Goal: Information Seeking & Learning: Compare options

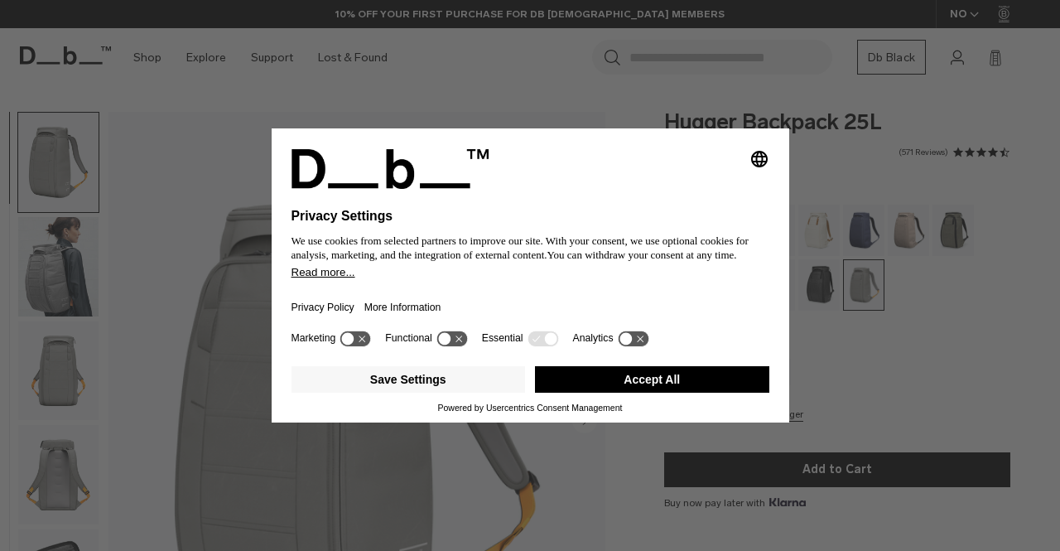
click at [686, 374] on button "Accept All" at bounding box center [652, 379] width 234 height 27
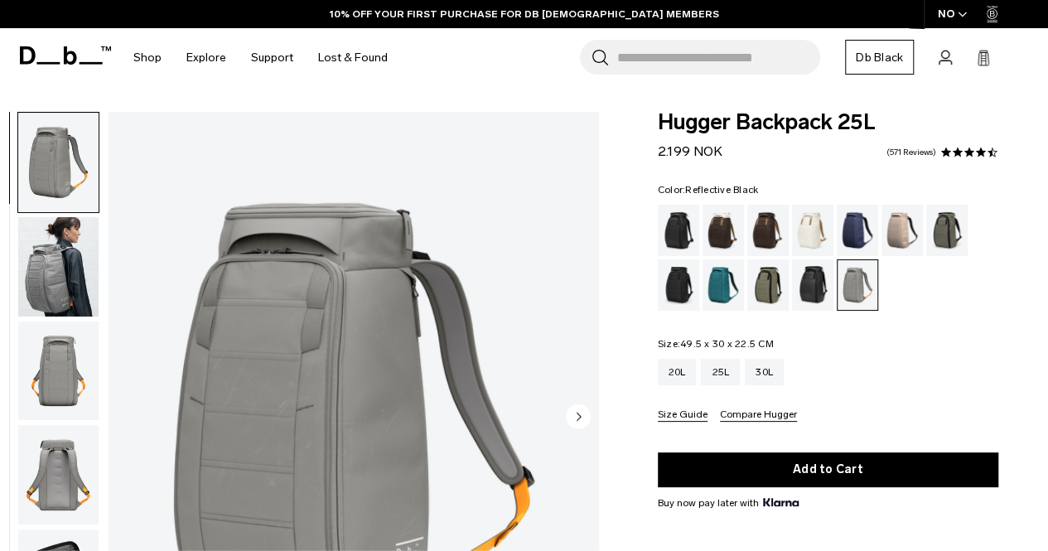
click at [803, 280] on div "Reflective Black" at bounding box center [813, 284] width 42 height 51
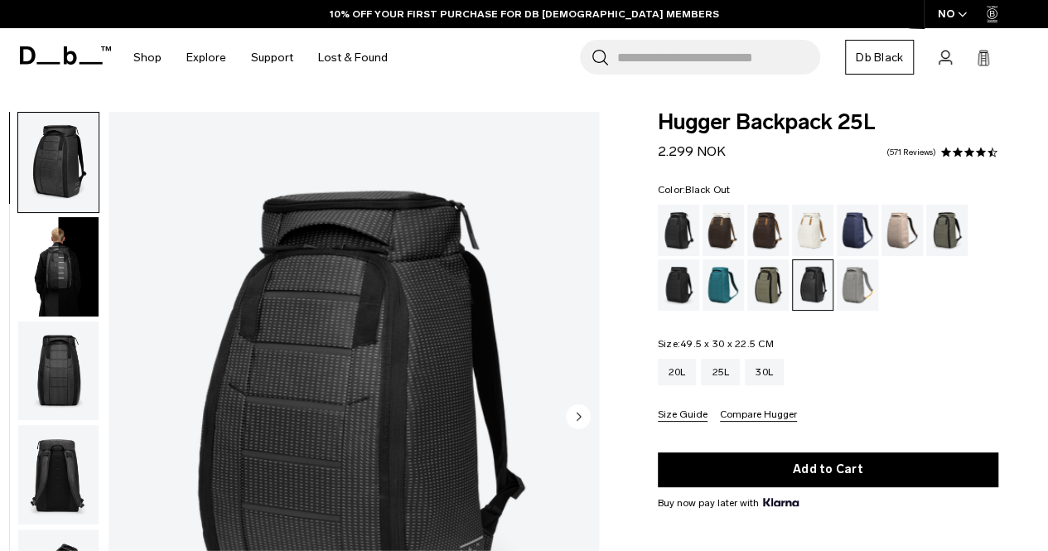
click at [680, 229] on div "Black Out" at bounding box center [679, 230] width 42 height 51
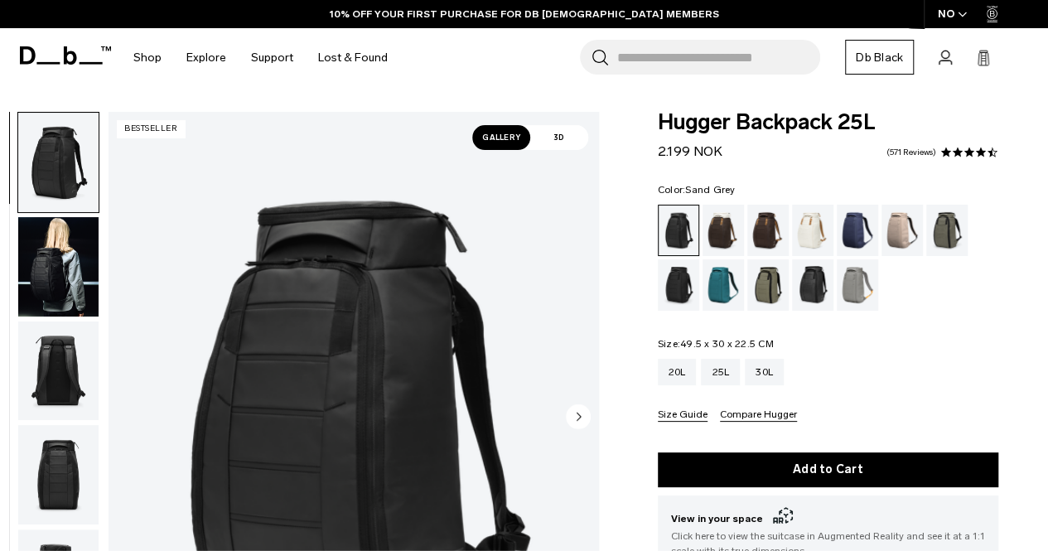
click at [850, 278] on div "Sand Grey" at bounding box center [858, 284] width 42 height 51
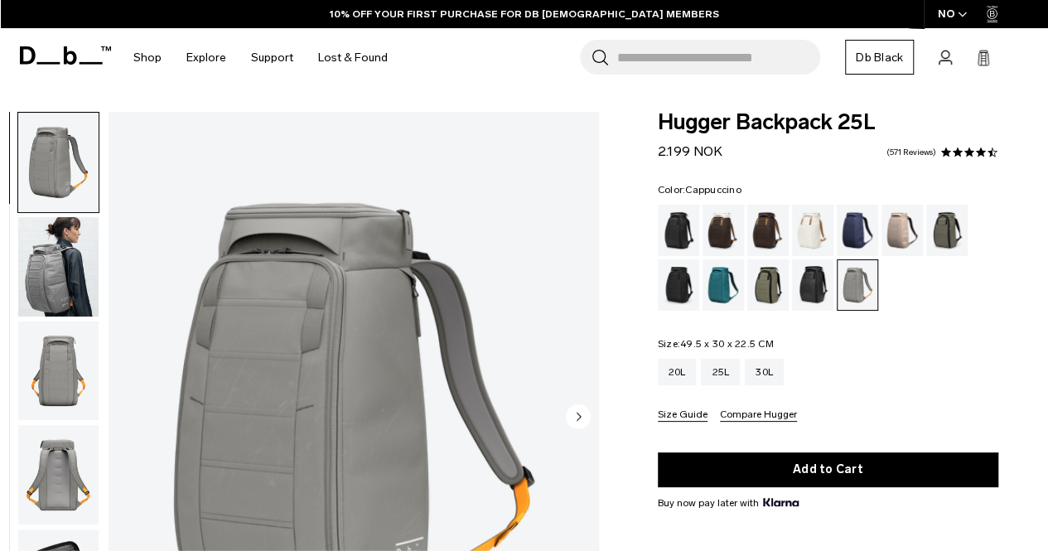
click at [720, 235] on div "Cappuccino" at bounding box center [724, 230] width 42 height 51
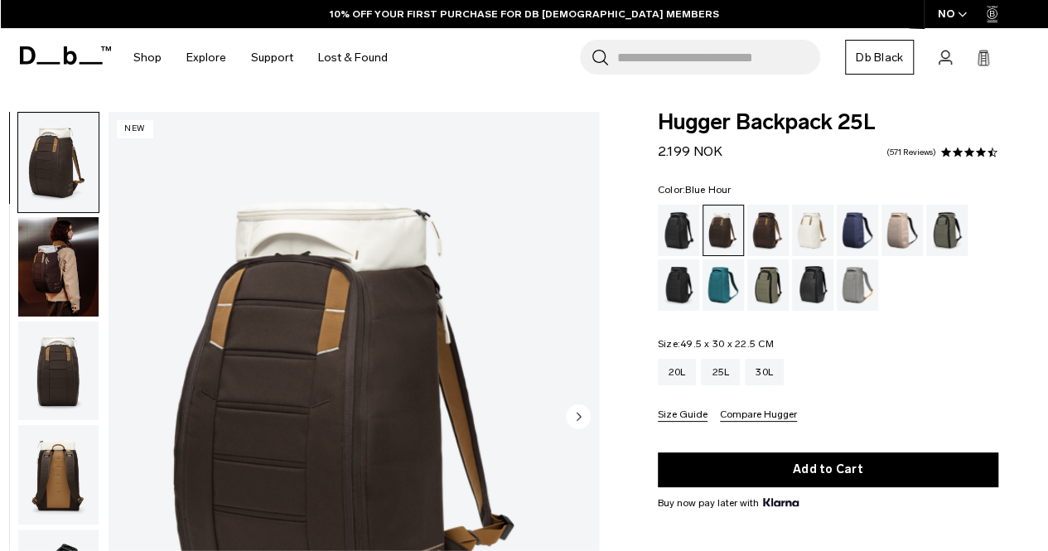
click at [854, 235] on div "Blue Hour" at bounding box center [858, 230] width 42 height 51
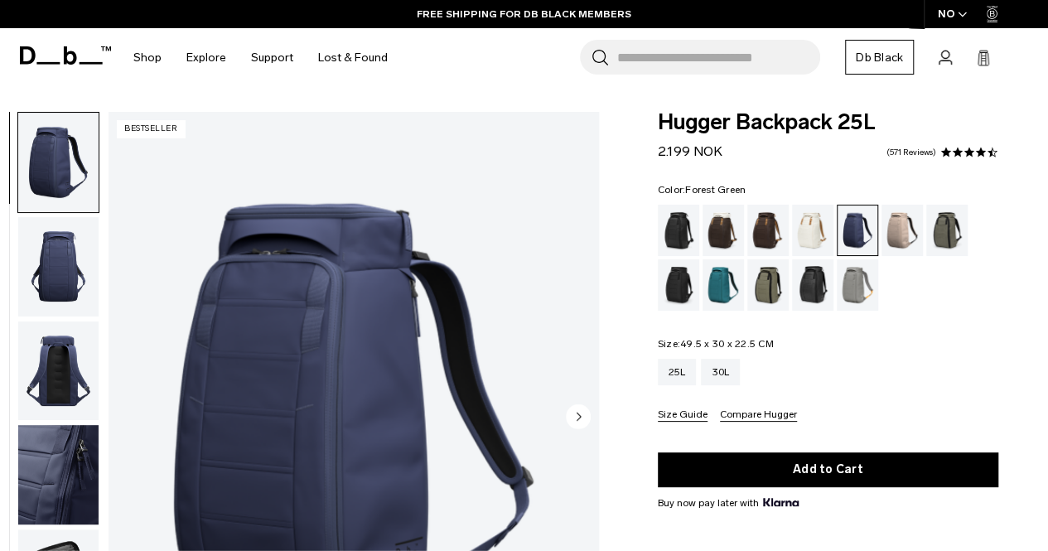
click at [954, 227] on div "Forest Green" at bounding box center [947, 230] width 42 height 51
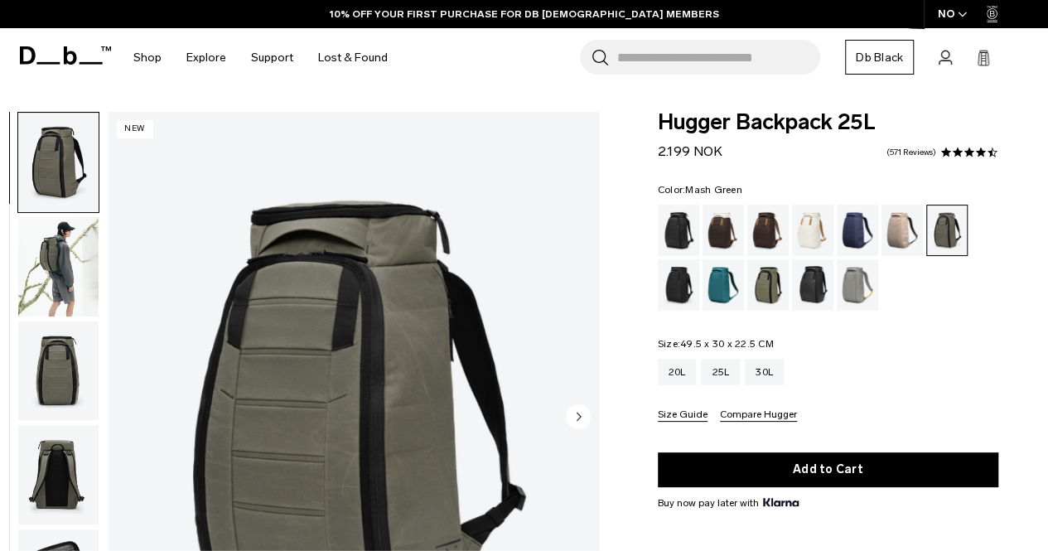
click at [767, 289] on div "Mash Green" at bounding box center [768, 284] width 42 height 51
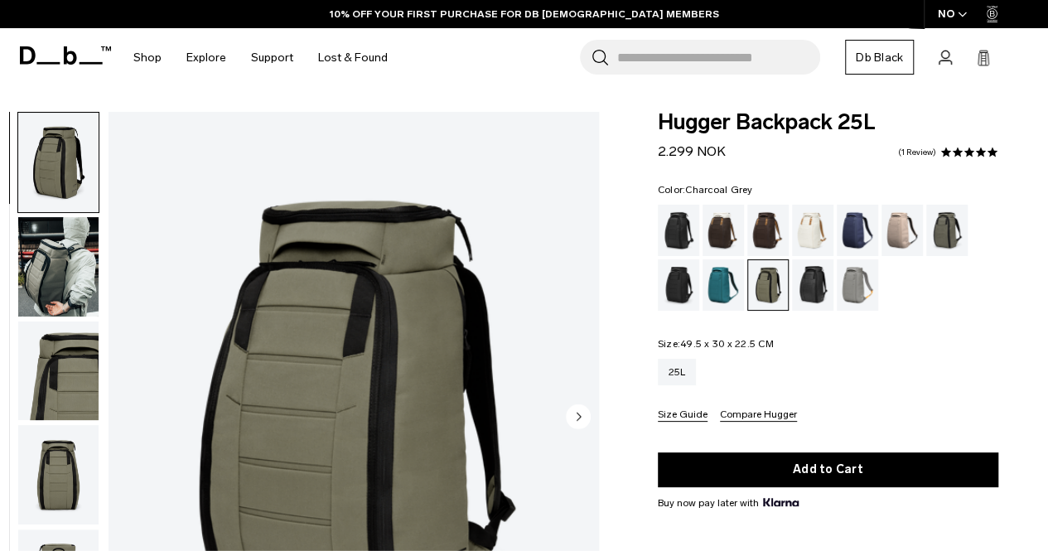
click at [685, 290] on div "Charcoal Grey" at bounding box center [679, 284] width 42 height 51
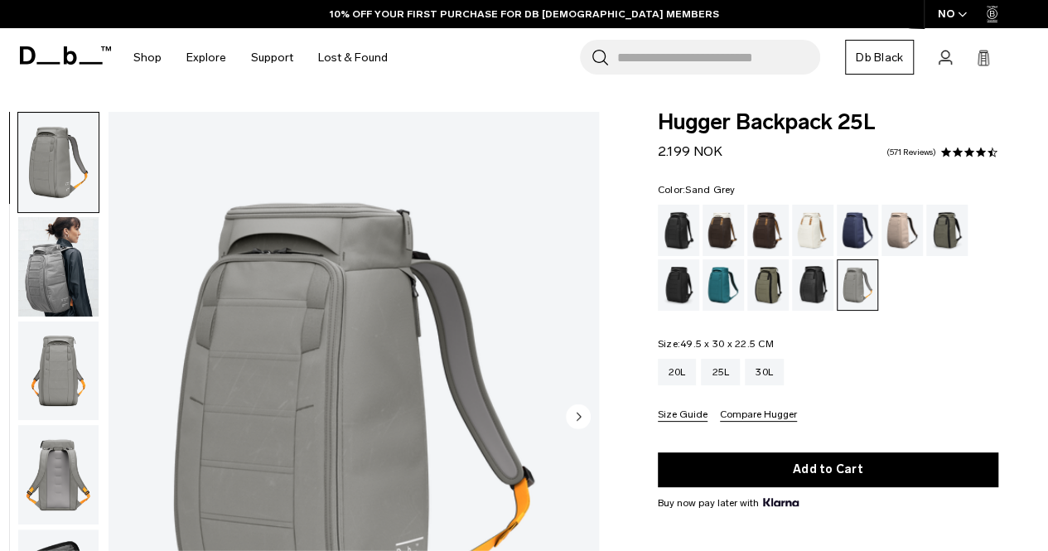
click at [49, 249] on img "button" at bounding box center [58, 266] width 80 height 99
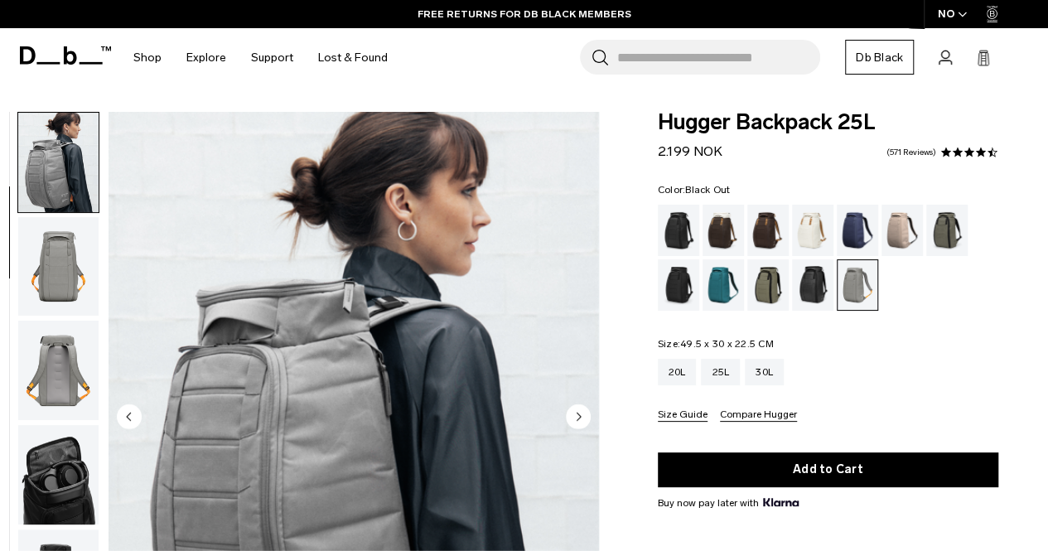
click at [670, 243] on div "Black Out" at bounding box center [679, 230] width 42 height 51
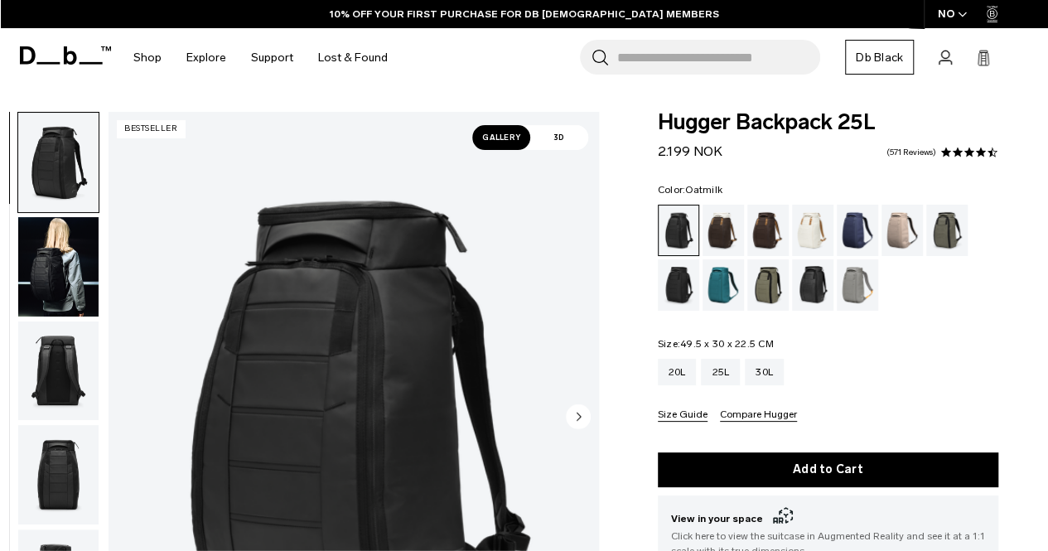
scroll to position [83, 0]
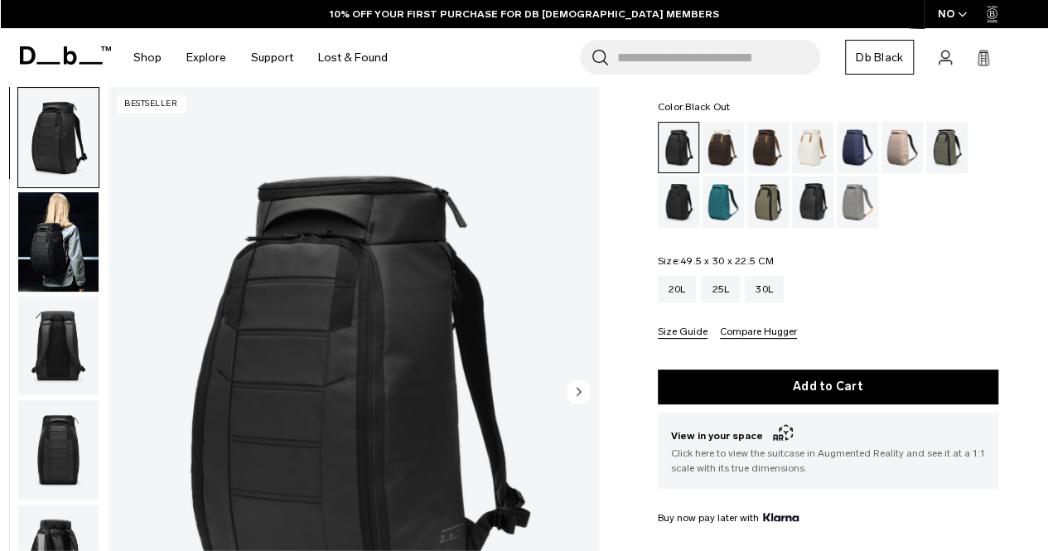
click at [76, 219] on img "button" at bounding box center [58, 241] width 80 height 99
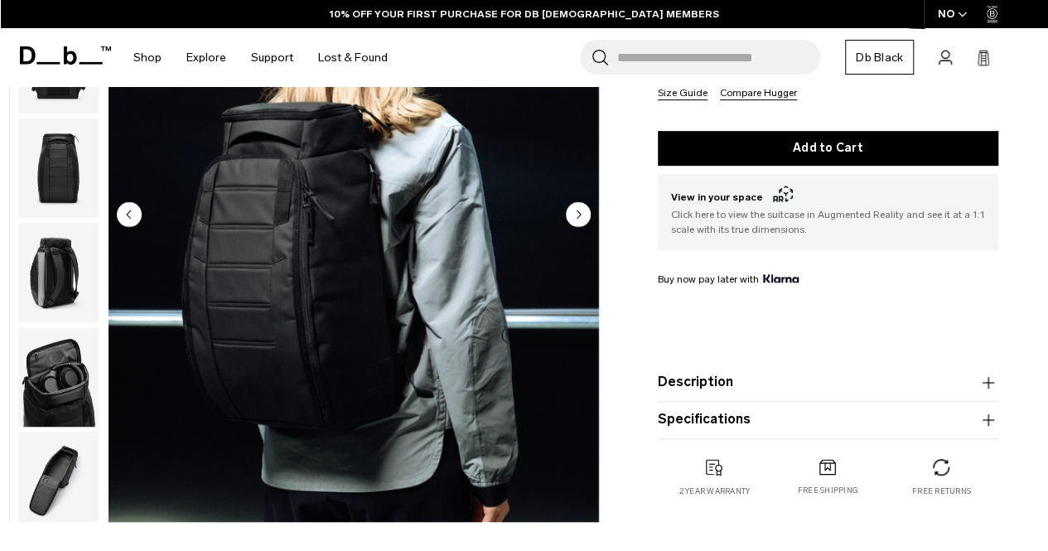
scroll to position [331, 0]
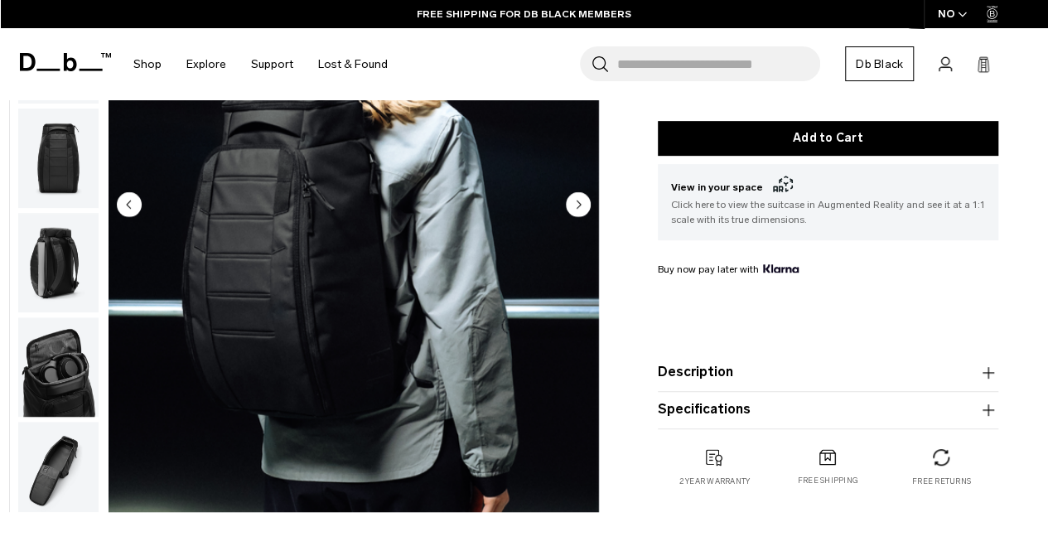
click at [72, 170] on img "button" at bounding box center [58, 158] width 80 height 99
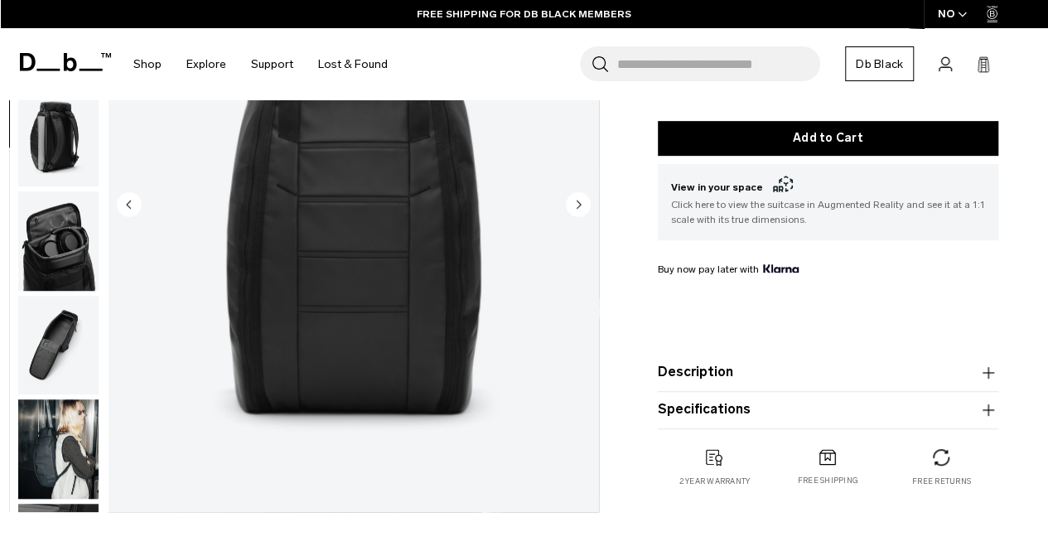
click at [55, 160] on img "button" at bounding box center [58, 136] width 80 height 99
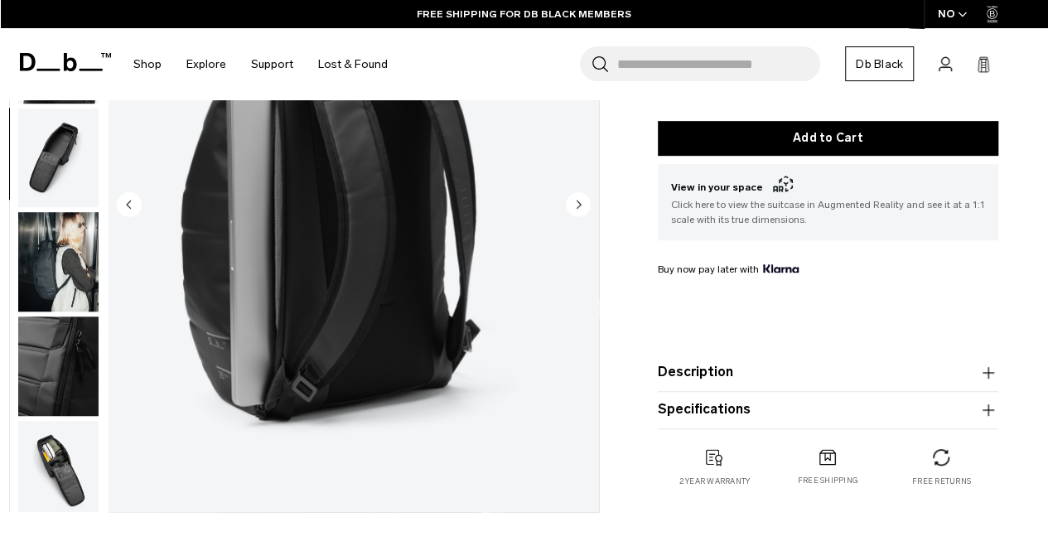
click at [55, 175] on img "button" at bounding box center [58, 157] width 80 height 99
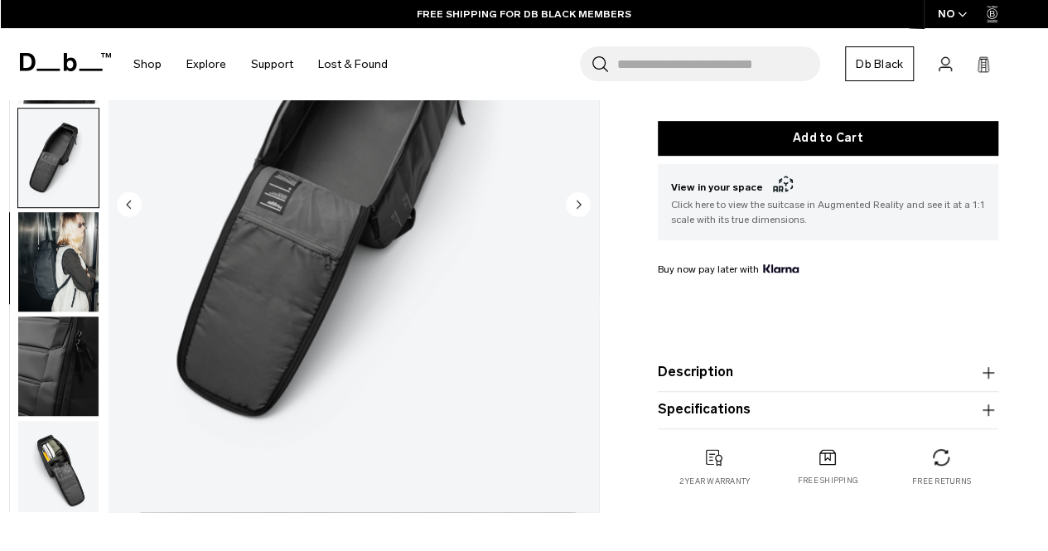
scroll to position [532, 0]
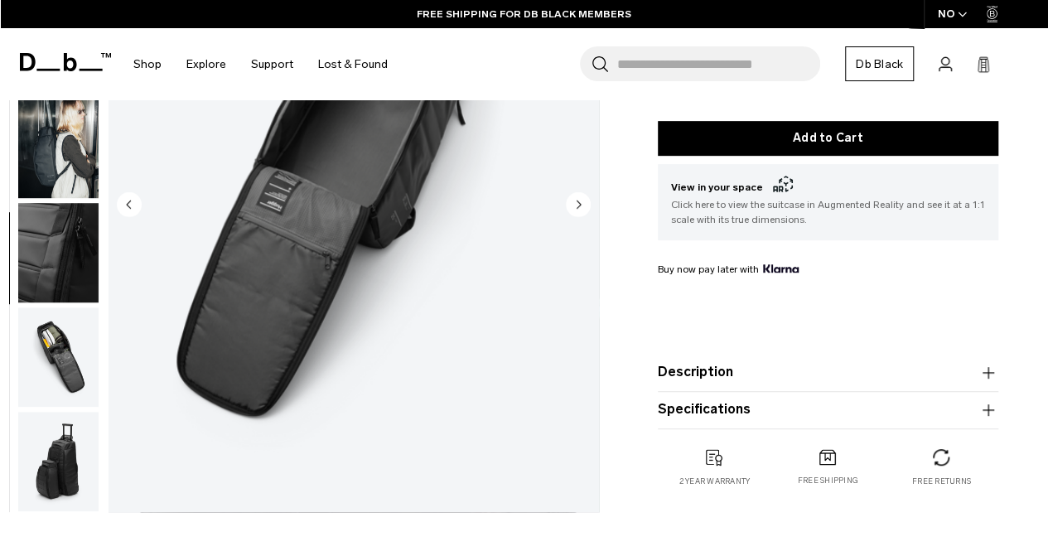
click at [56, 259] on img "button" at bounding box center [58, 252] width 80 height 99
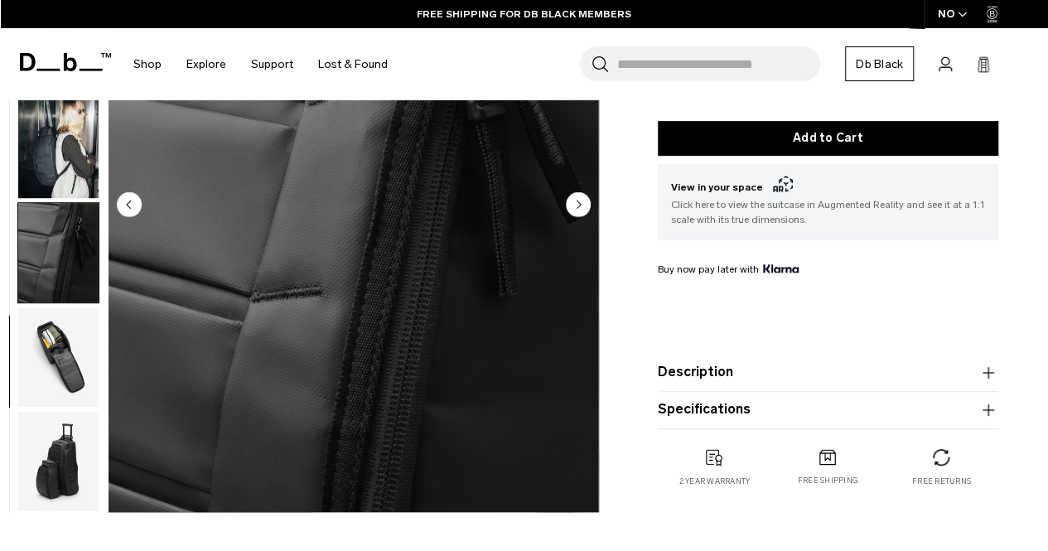
click at [56, 158] on img "button" at bounding box center [58, 148] width 80 height 99
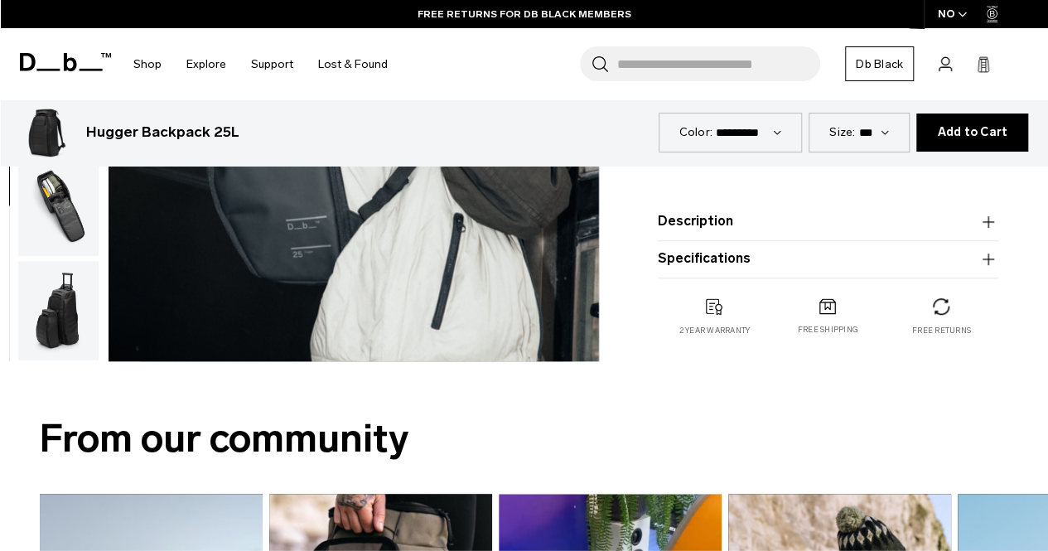
scroll to position [497, 0]
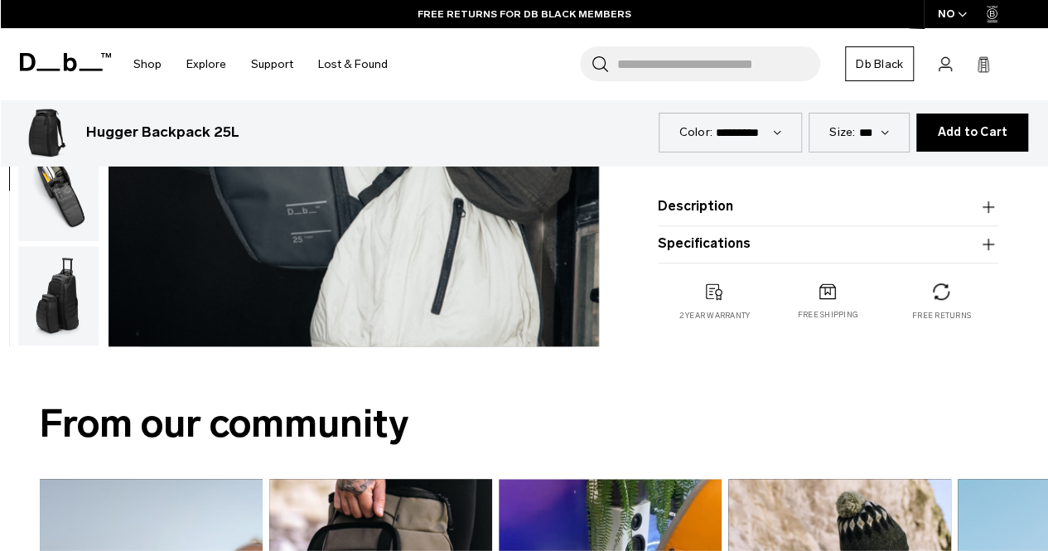
click at [63, 197] on img "button" at bounding box center [58, 191] width 80 height 99
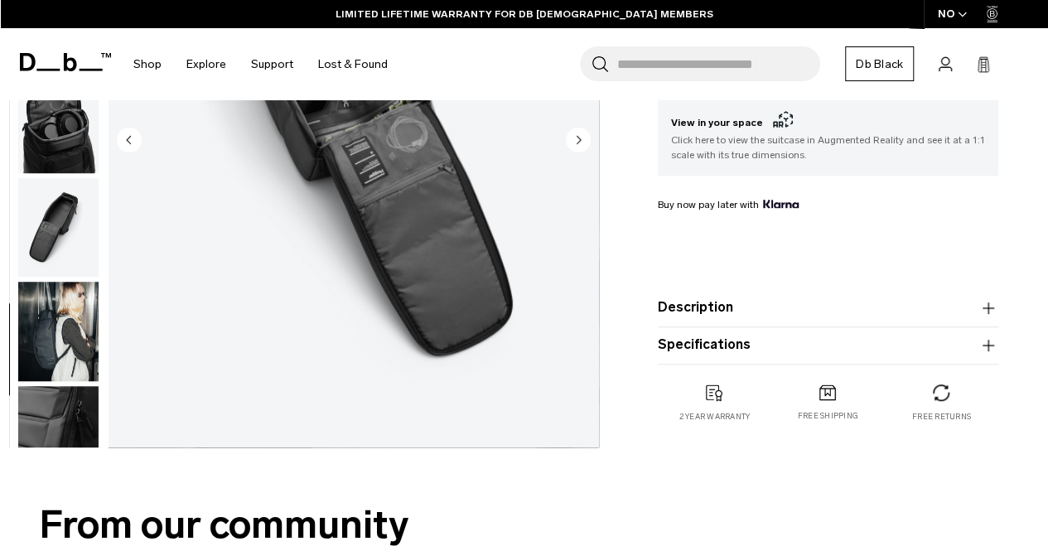
scroll to position [414, 0]
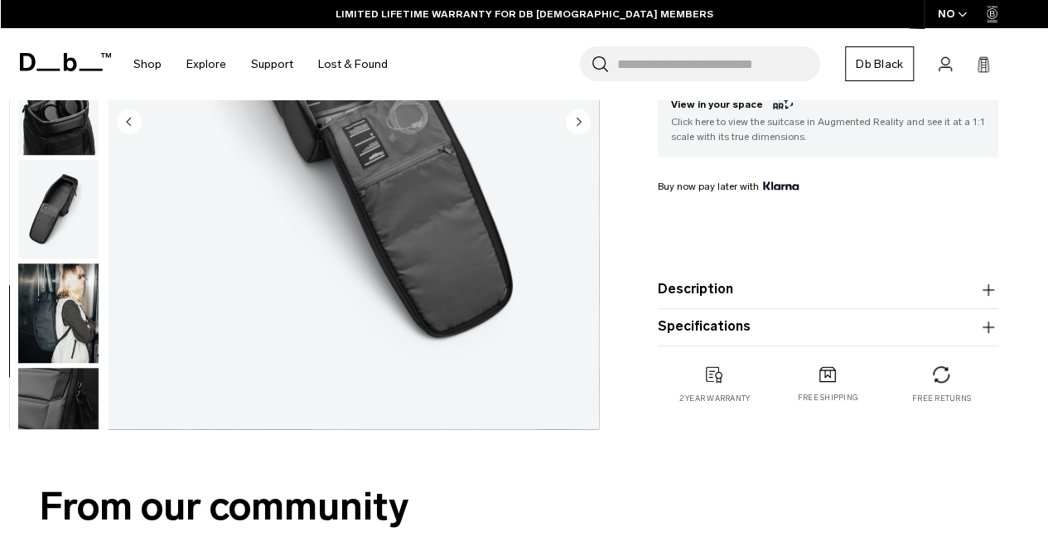
click at [61, 389] on img "button" at bounding box center [58, 417] width 80 height 99
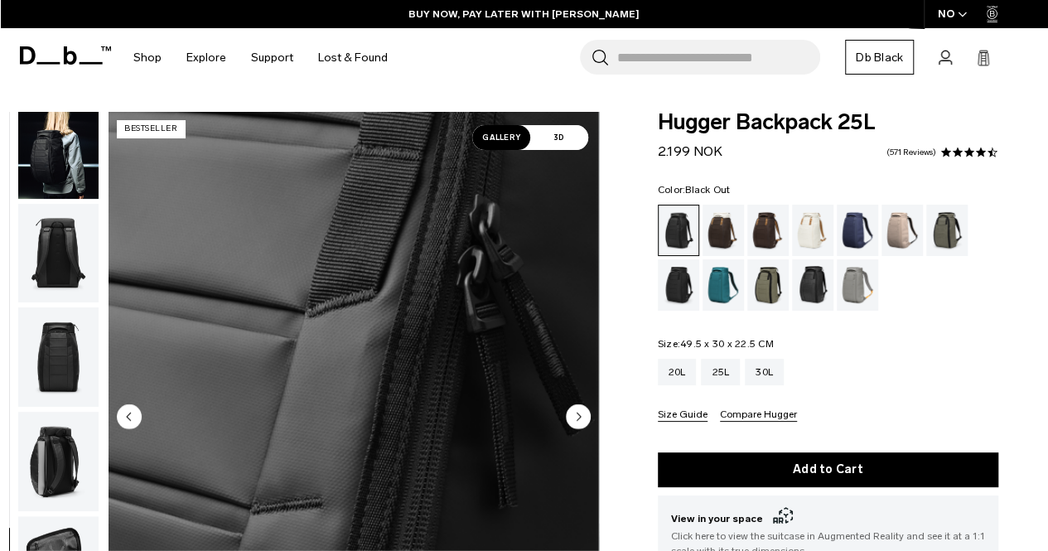
scroll to position [0, 0]
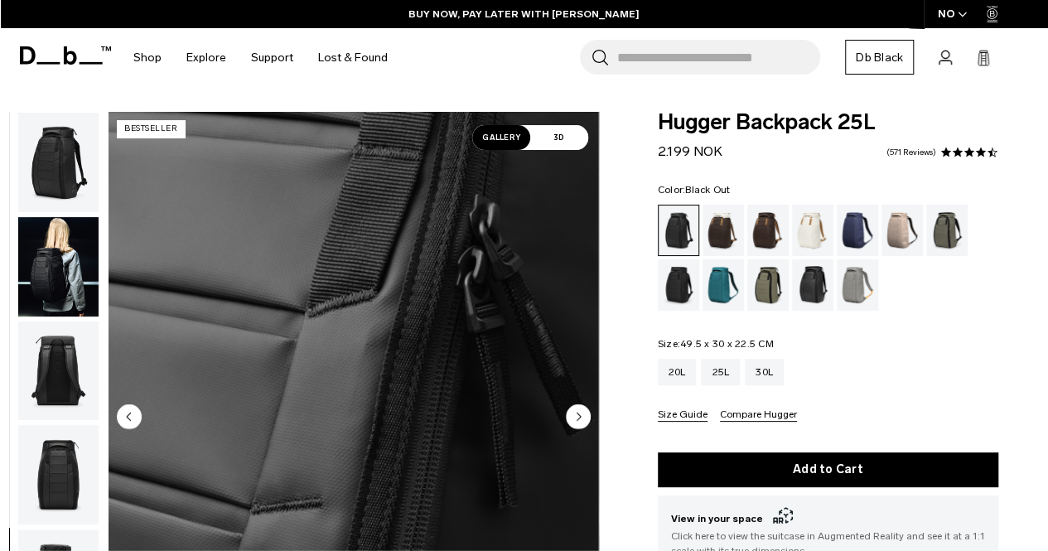
click at [56, 163] on img "button" at bounding box center [58, 162] width 80 height 99
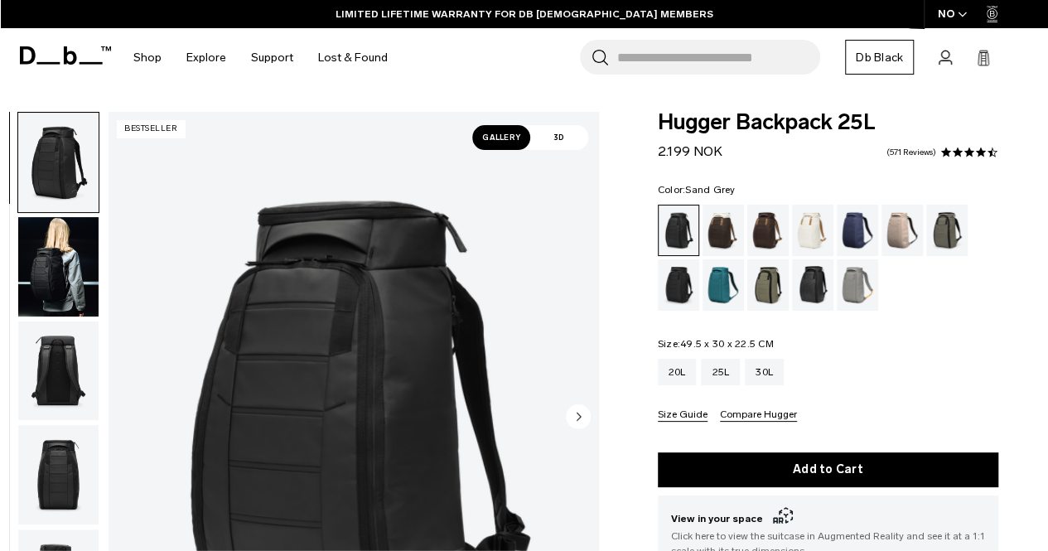
click at [846, 281] on div "Sand Grey" at bounding box center [858, 284] width 42 height 51
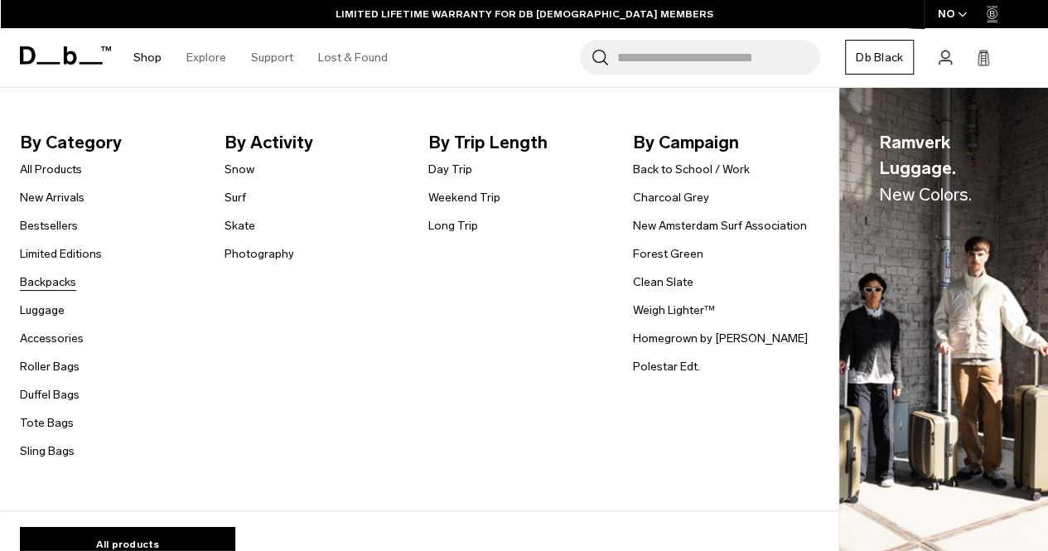
click at [59, 282] on link "Backpacks" at bounding box center [48, 281] width 56 height 17
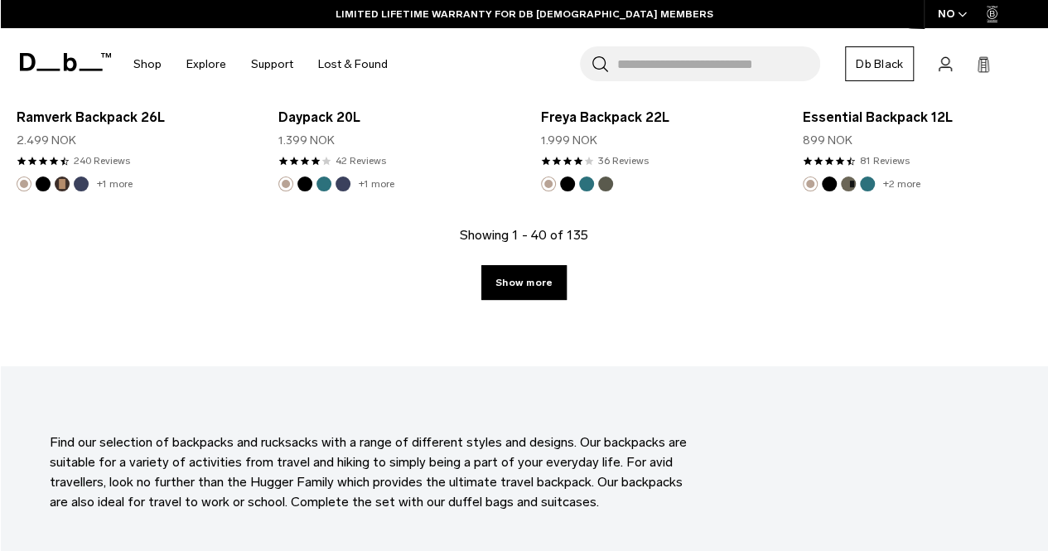
scroll to position [4473, 0]
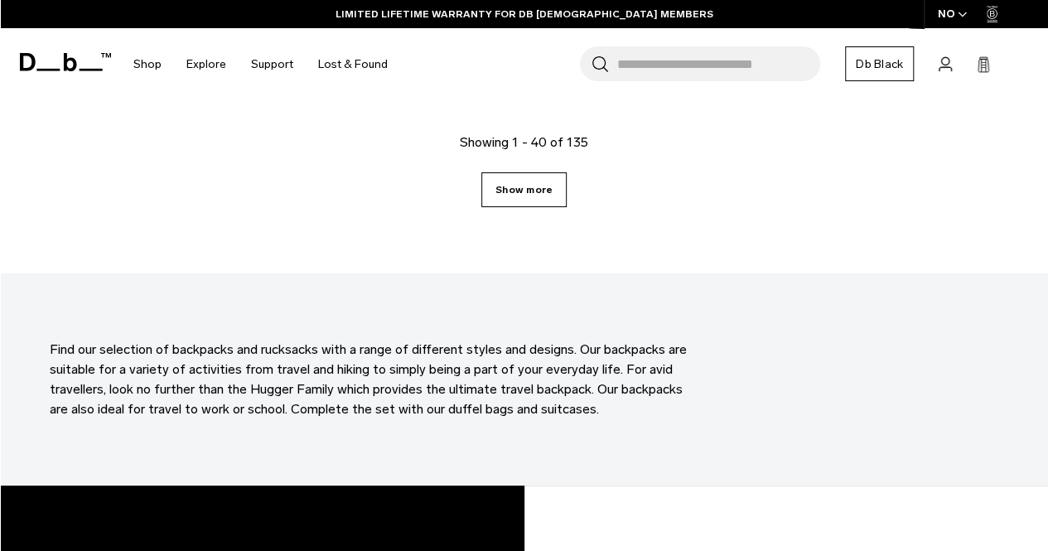
click at [533, 175] on link "Show more" at bounding box center [523, 189] width 85 height 35
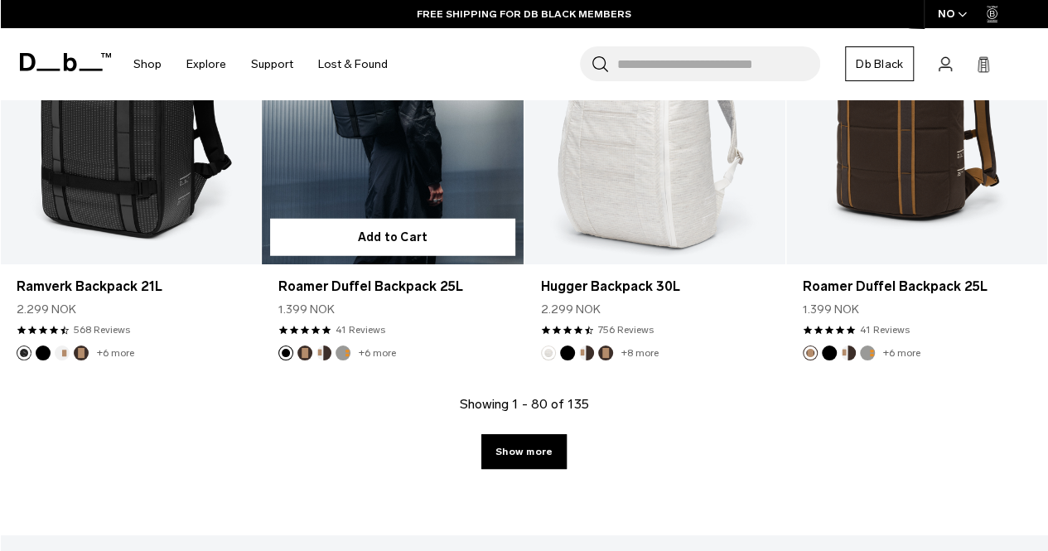
scroll to position [8440, 0]
